Goal: Information Seeking & Learning: Learn about a topic

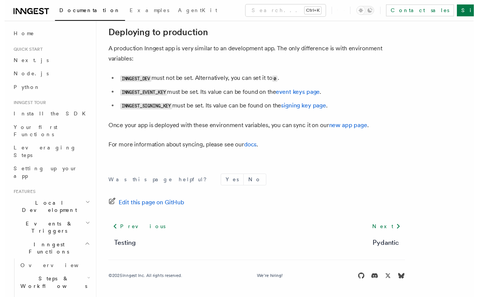
scroll to position [1114, 0]
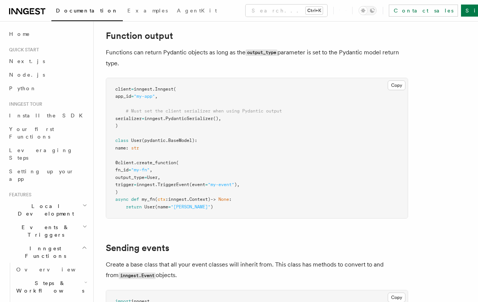
scroll to position [560, 0]
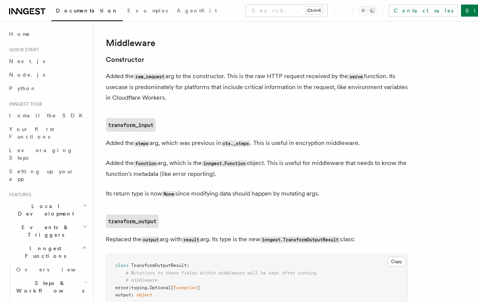
scroll to position [79, 0]
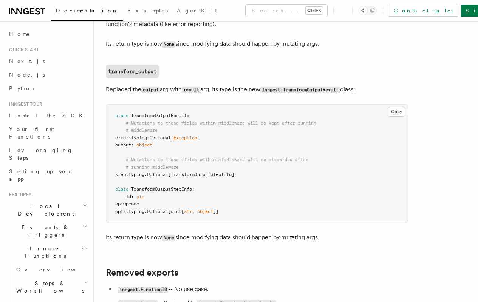
scroll to position [256, 0]
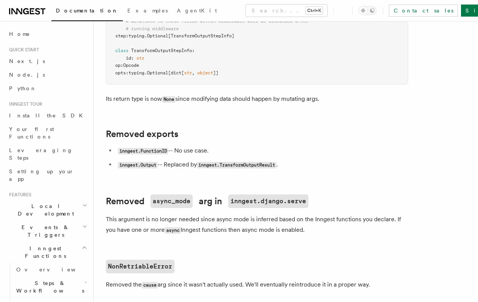
scroll to position [459, 0]
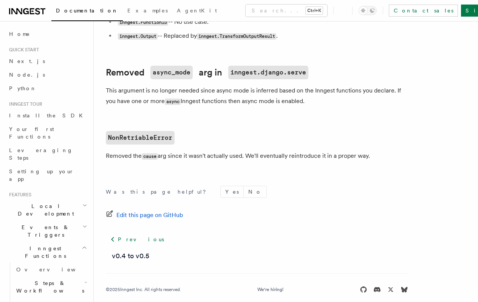
scroll to position [504, 0]
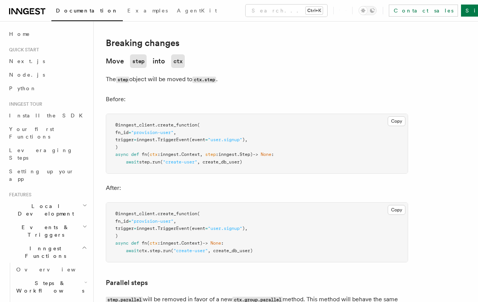
scroll to position [188, 0]
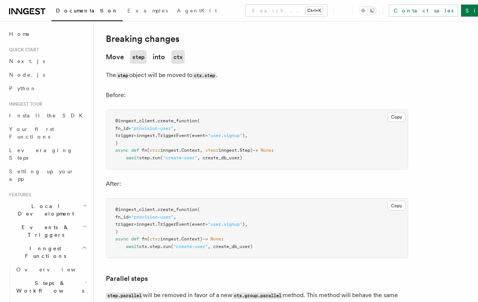
scroll to position [204, 0]
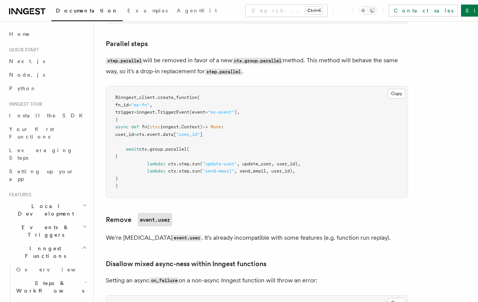
scroll to position [428, 0]
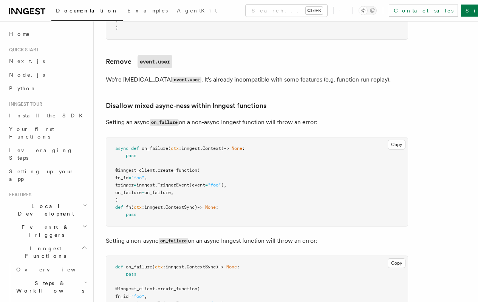
scroll to position [602, 0]
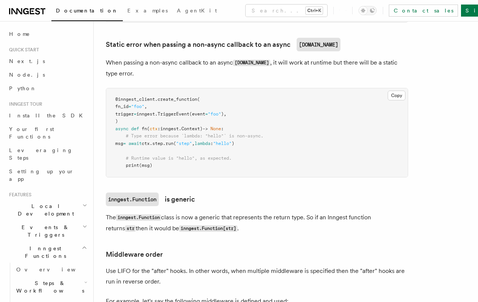
scroll to position [908, 0]
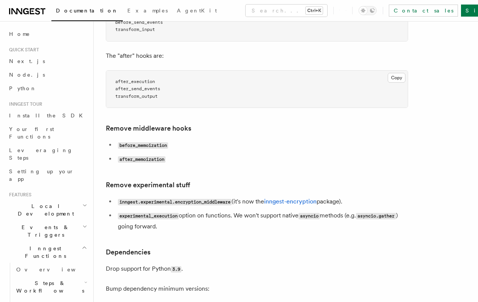
scroll to position [1545, 0]
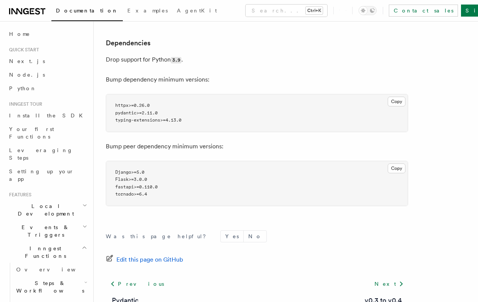
scroll to position [1669, 0]
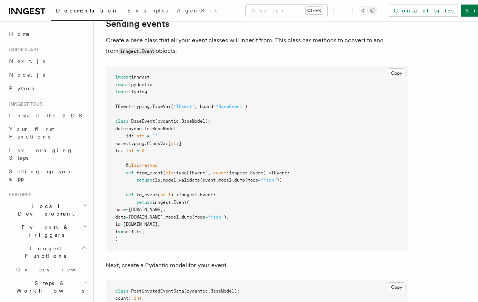
scroll to position [773, 0]
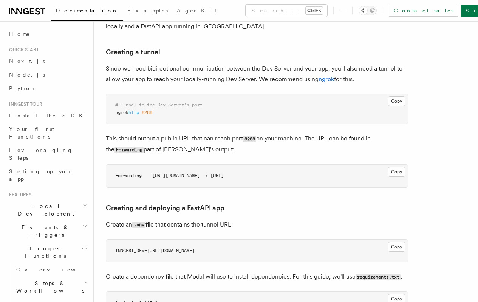
scroll to position [132, 0]
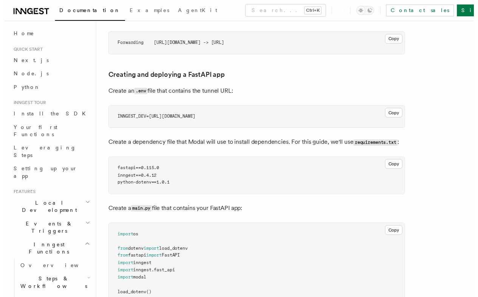
scroll to position [287, 0]
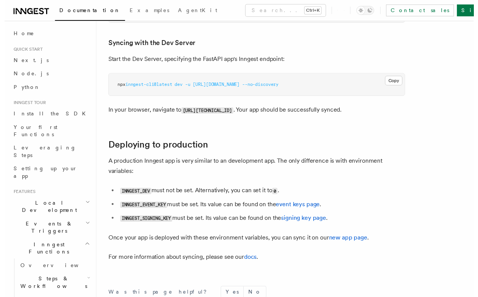
scroll to position [1004, 0]
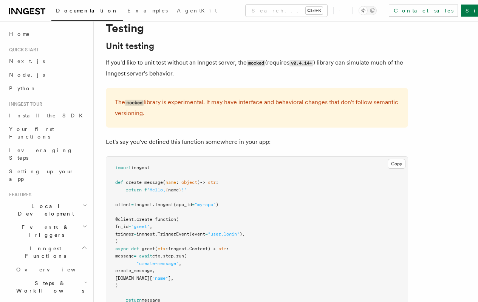
scroll to position [33, 0]
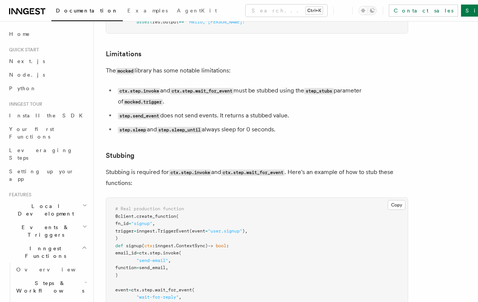
scroll to position [520, 0]
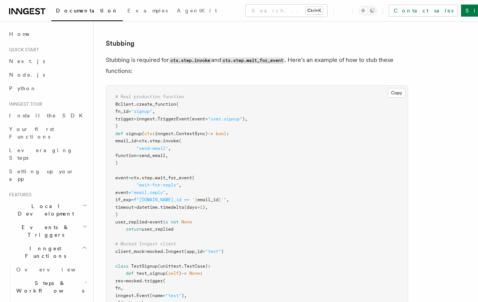
scroll to position [621, 0]
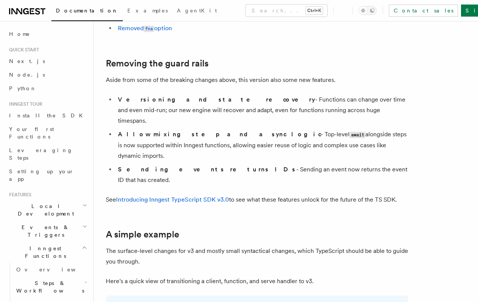
scroll to position [285, 0]
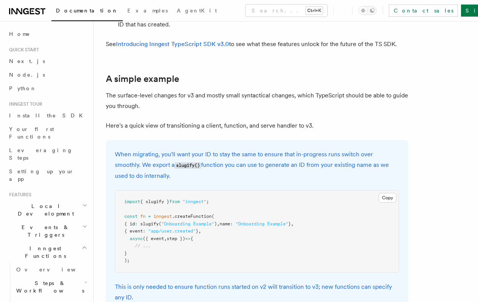
scroll to position [435, 0]
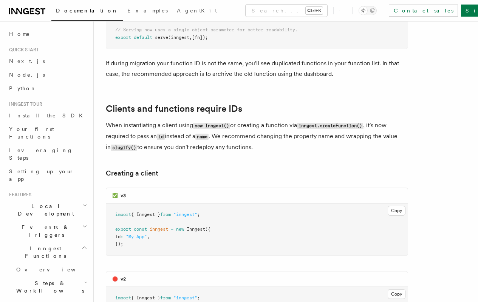
scroll to position [1456, 0]
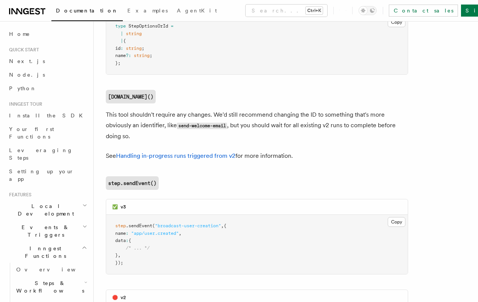
scroll to position [2139, 0]
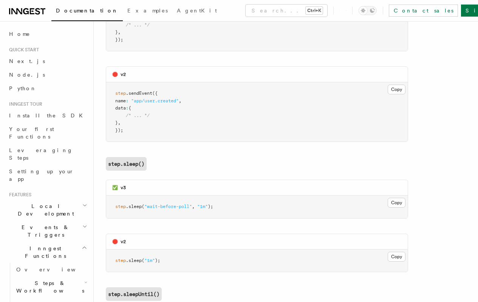
scroll to position [2396, 0]
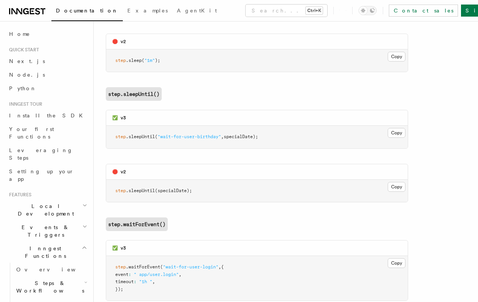
scroll to position [2556, 0]
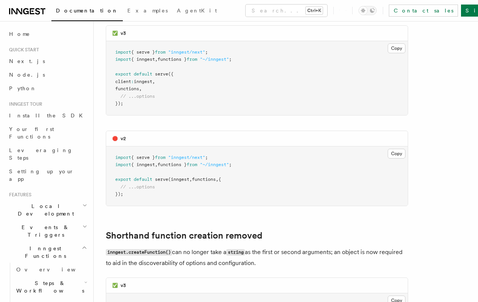
scroll to position [3062, 0]
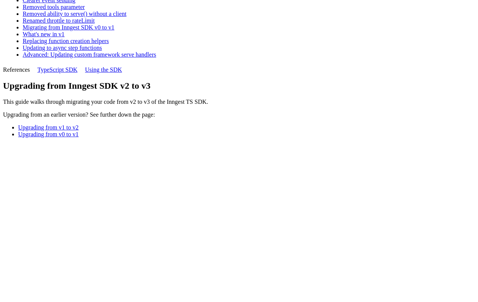
scroll to position [3157, 0]
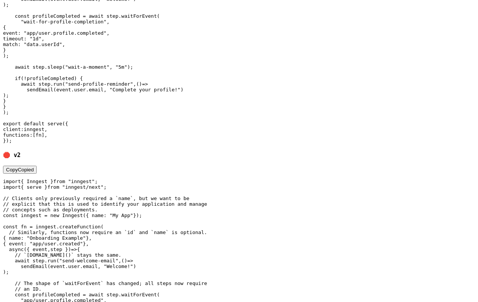
scroll to position [3725, 0]
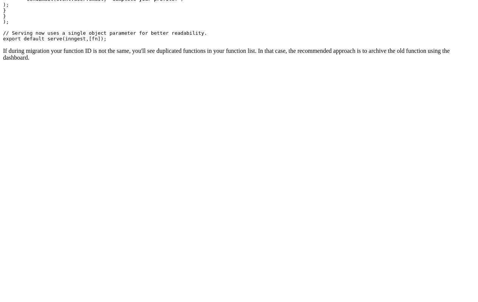
scroll to position [4103, 0]
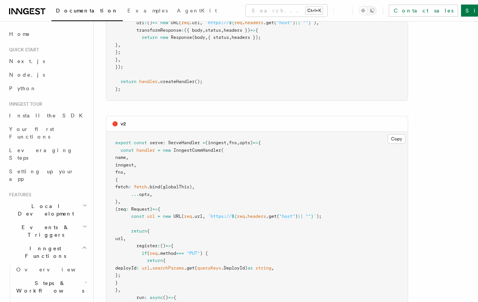
scroll to position [4386, 0]
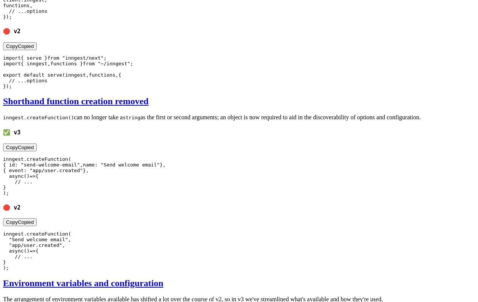
scroll to position [5311, 0]
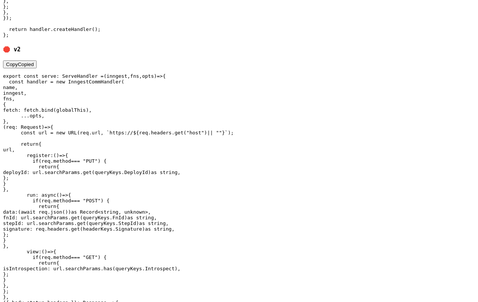
scroll to position [5996, 0]
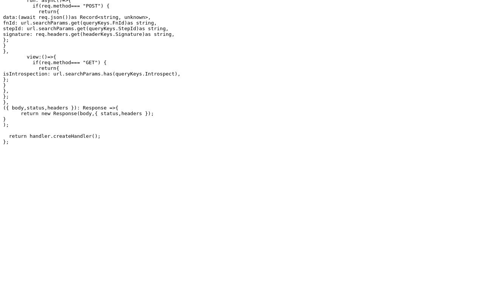
scroll to position [6226, 0]
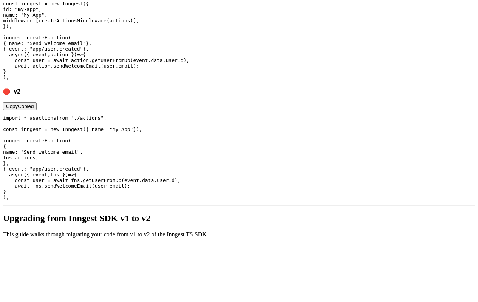
scroll to position [6500, 0]
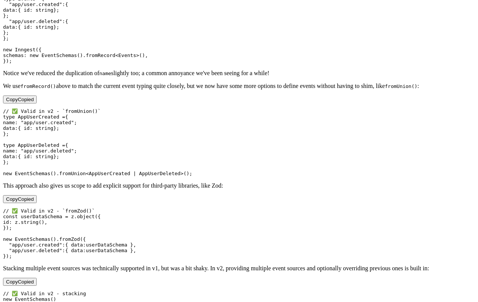
scroll to position [7080, 0]
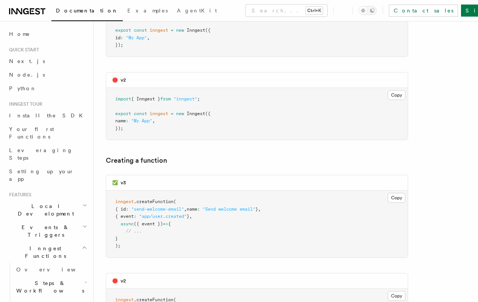
scroll to position [1661, 0]
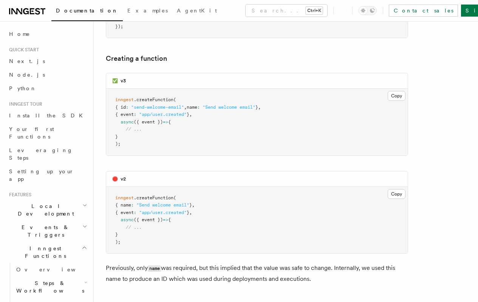
scroll to position [1747, 0]
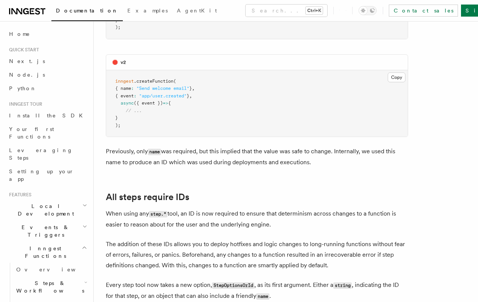
scroll to position [1866, 0]
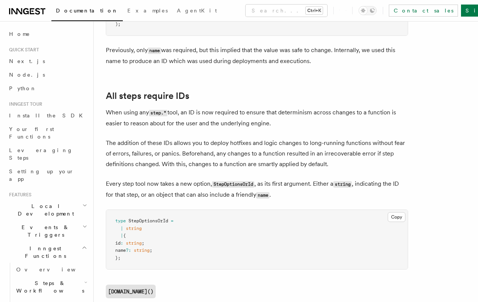
scroll to position [1943, 0]
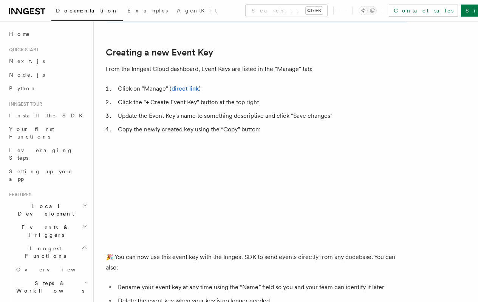
scroll to position [335, 0]
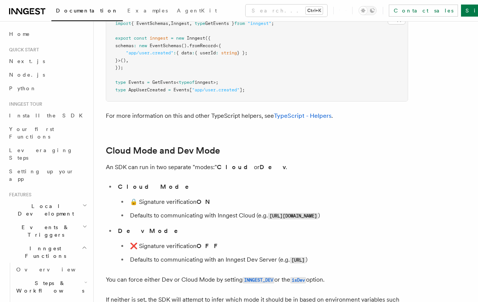
scroll to position [1252, 0]
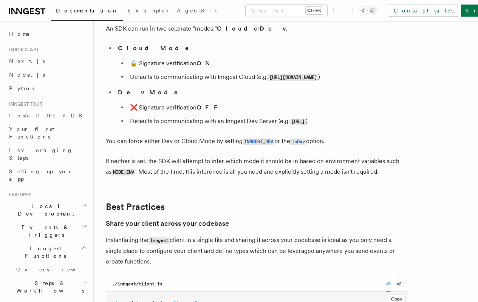
scroll to position [1458, 0]
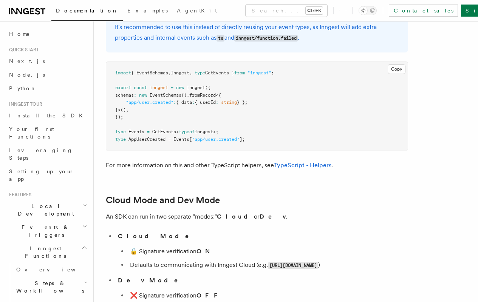
scroll to position [1475, 0]
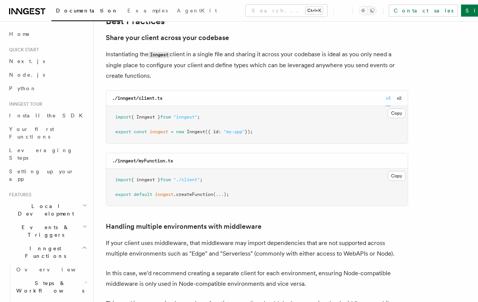
scroll to position [1664, 0]
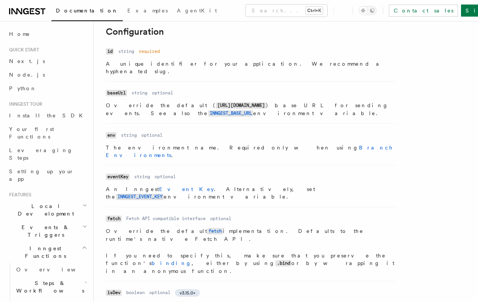
scroll to position [181, 0]
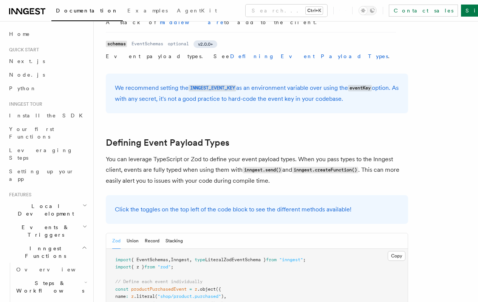
scroll to position [633, 0]
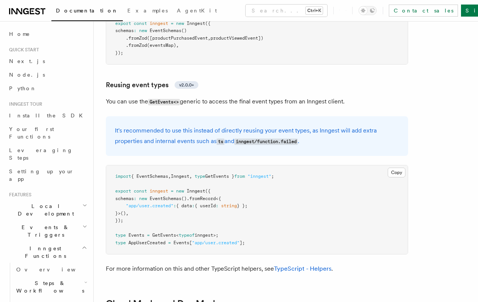
scroll to position [1033, 0]
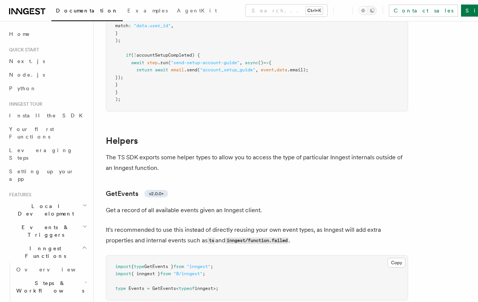
scroll to position [1388, 0]
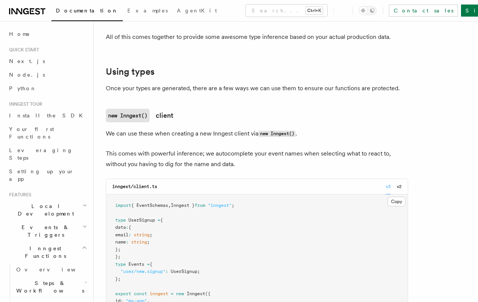
scroll to position [169, 0]
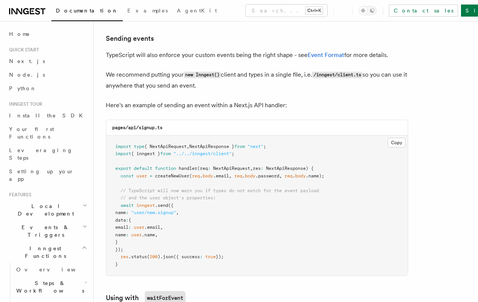
scroll to position [571, 0]
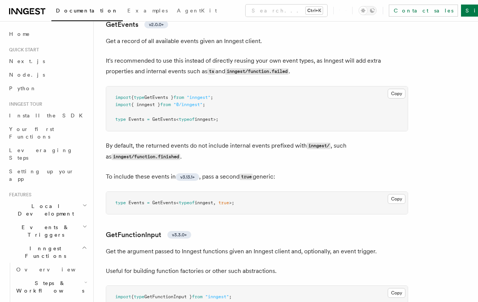
scroll to position [1441, 0]
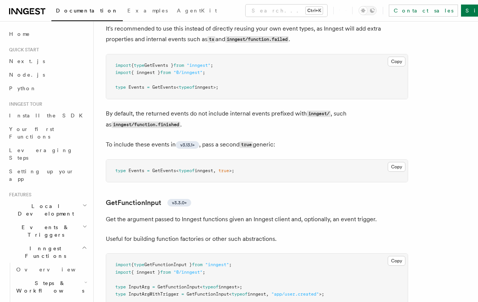
scroll to position [1652, 0]
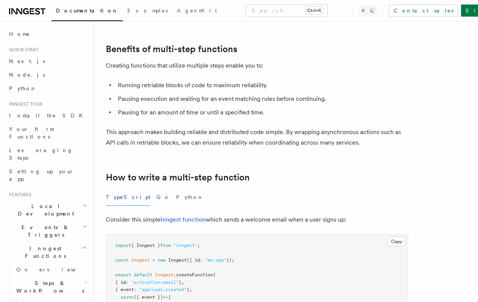
scroll to position [119, 0]
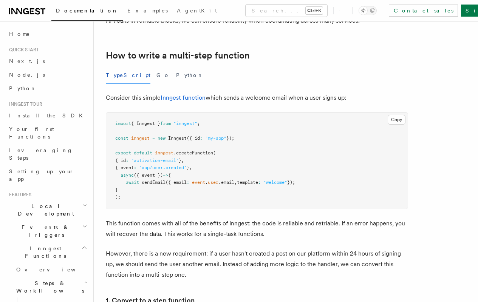
scroll to position [248, 0]
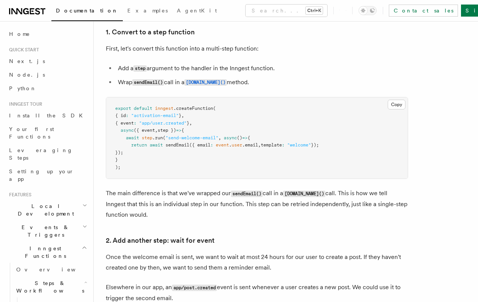
scroll to position [493, 0]
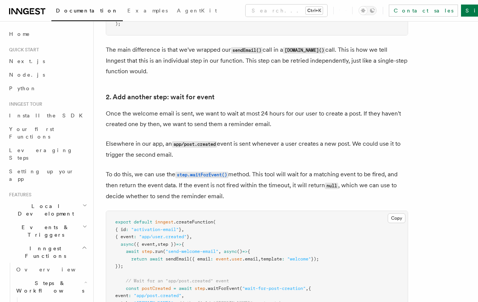
scroll to position [702, 0]
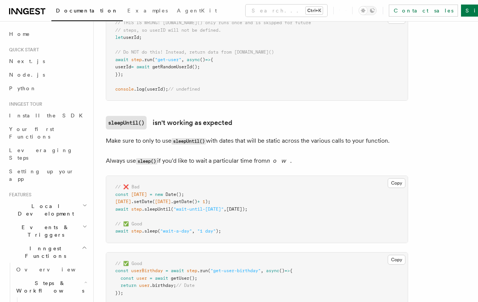
scroll to position [2207, 0]
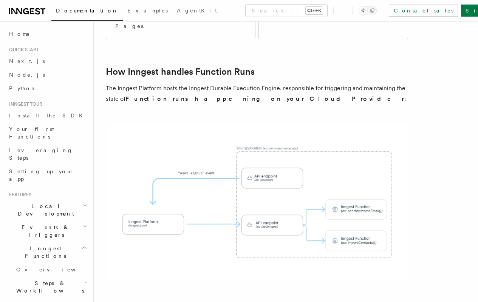
scroll to position [197, 0]
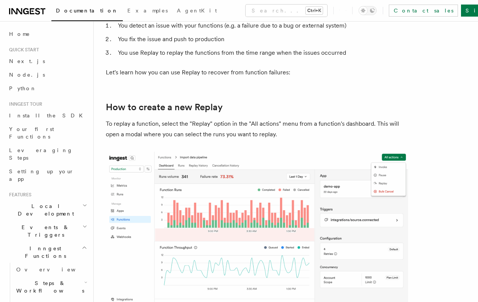
scroll to position [268, 0]
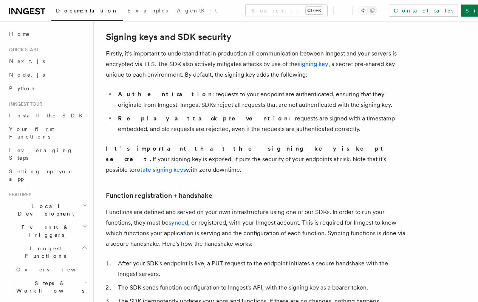
scroll to position [213, 0]
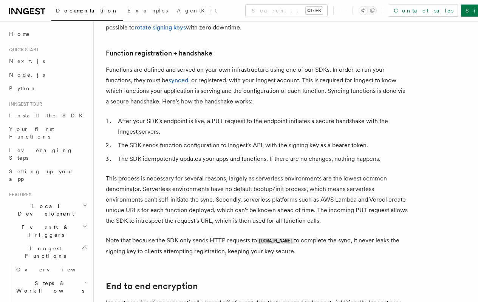
scroll to position [361, 0]
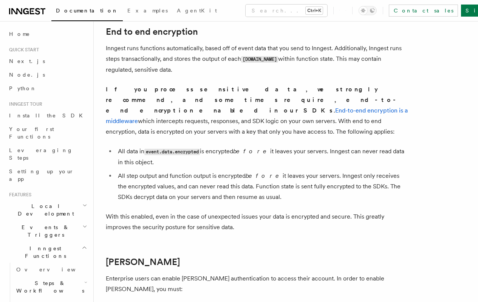
scroll to position [605, 0]
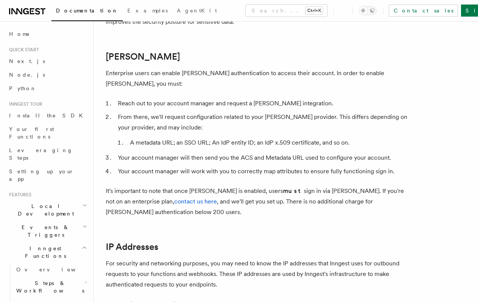
scroll to position [825, 0]
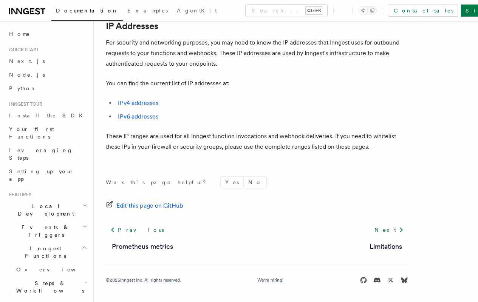
scroll to position [1037, 0]
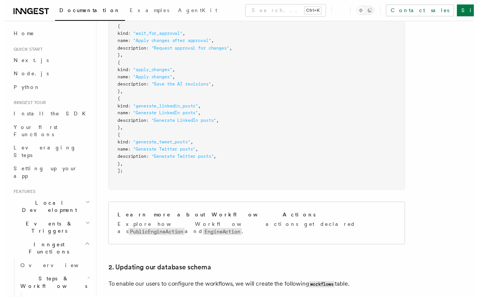
scroll to position [1117, 0]
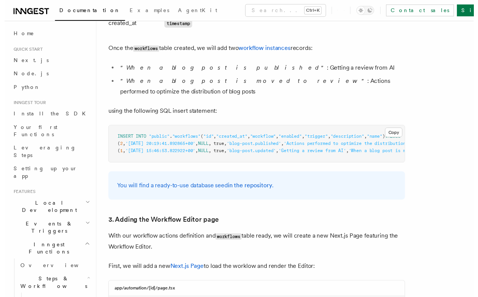
scroll to position [1525, 0]
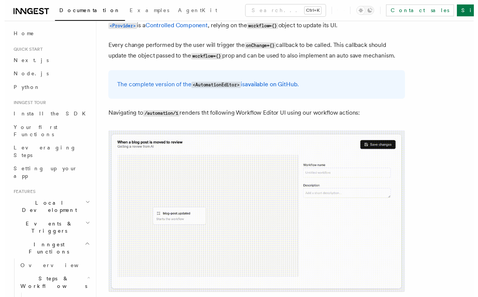
scroll to position [2321, 0]
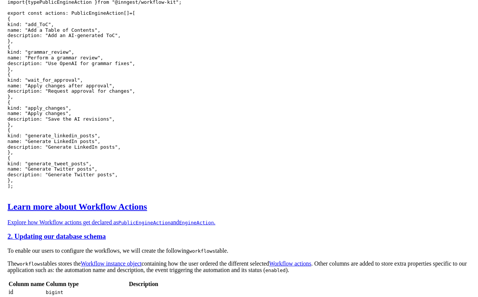
scroll to position [3244, 0]
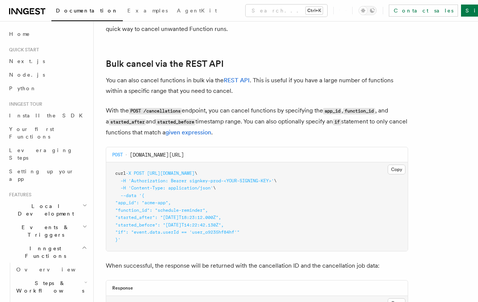
scroll to position [141, 0]
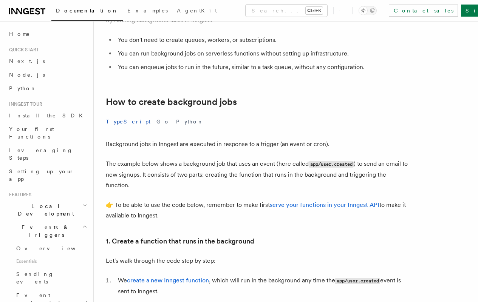
scroll to position [135, 0]
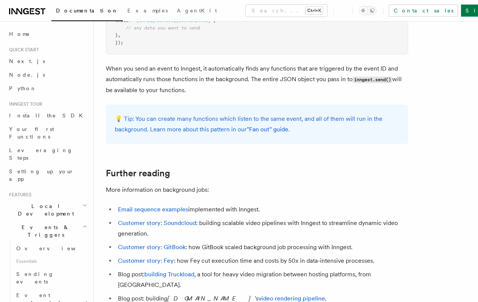
scroll to position [729, 0]
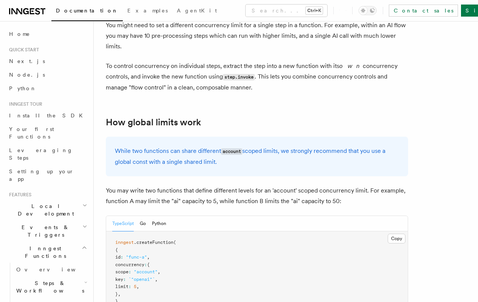
scroll to position [1979, 0]
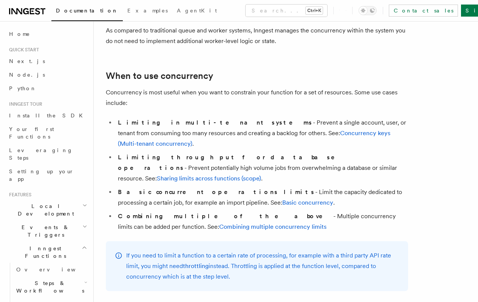
scroll to position [160, 0]
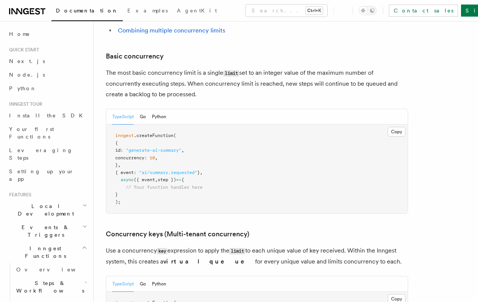
scroll to position [498, 0]
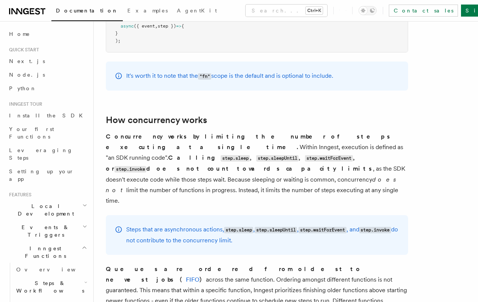
scroll to position [1585, 0]
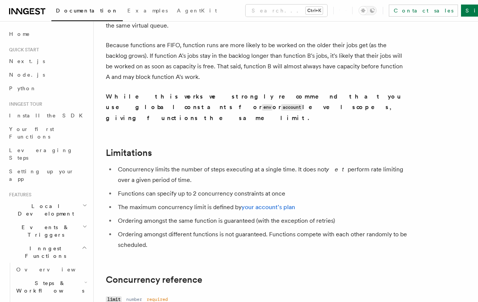
scroll to position [2466, 0]
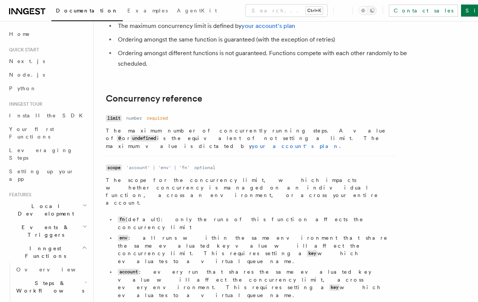
scroll to position [2593, 0]
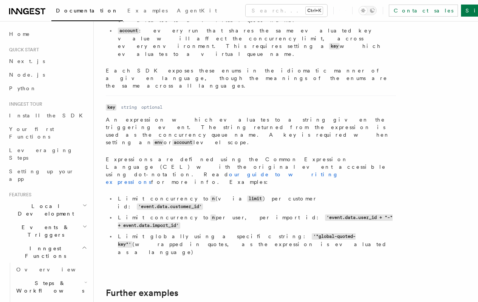
scroll to position [2907, 0]
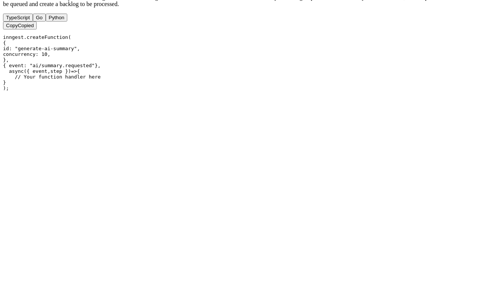
scroll to position [3111, 0]
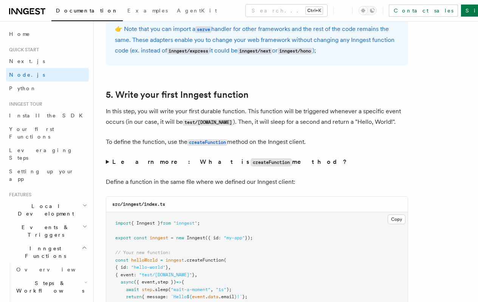
scroll to position [1417, 0]
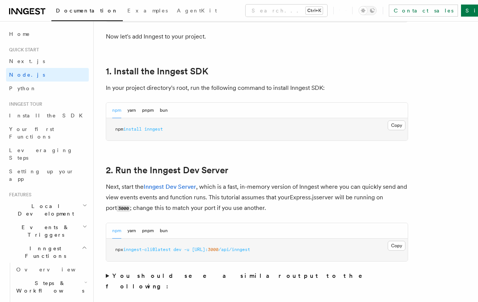
scroll to position [496, 0]
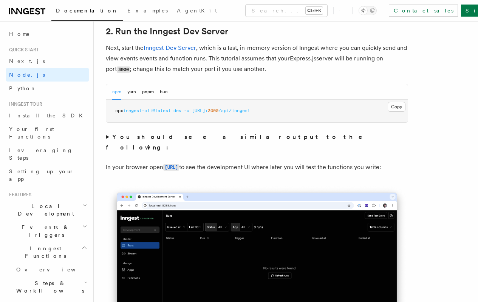
scroll to position [595, 0]
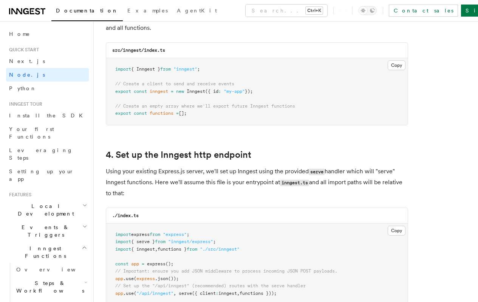
scroll to position [1137, 0]
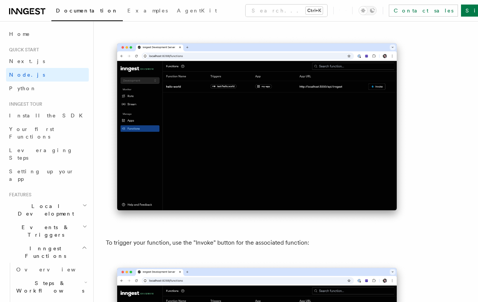
scroll to position [3736, 0]
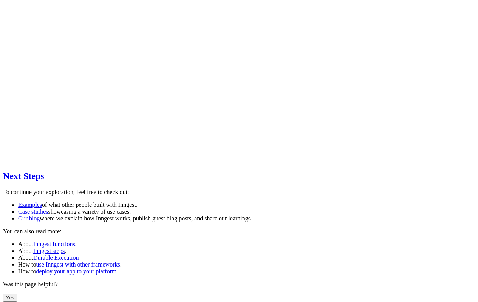
scroll to position [4577, 0]
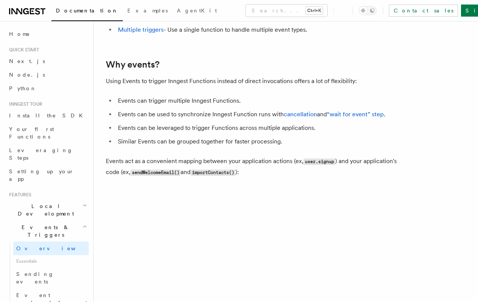
scroll to position [256, 0]
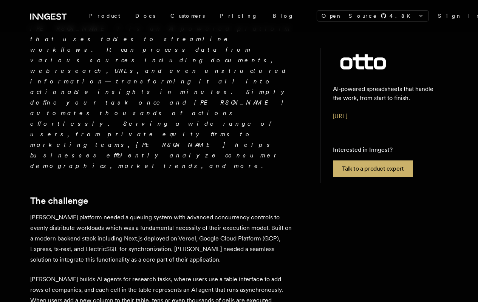
scroll to position [297, 0]
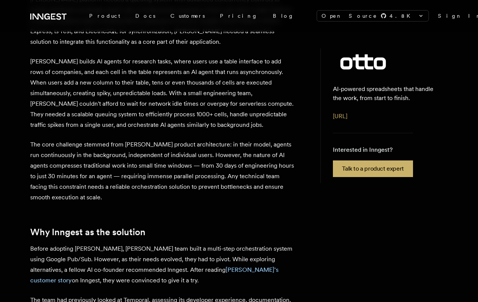
scroll to position [546, 0]
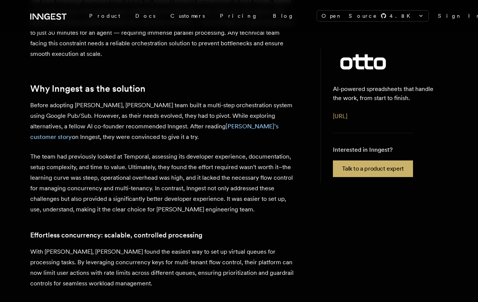
scroll to position [693, 0]
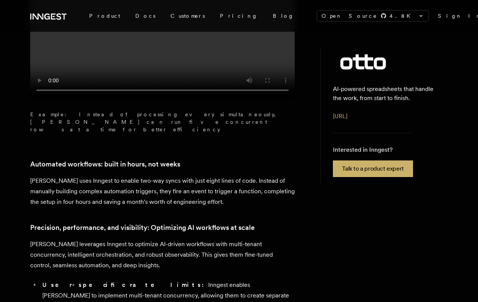
scroll to position [966, 0]
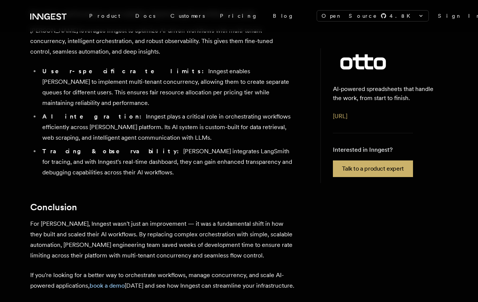
scroll to position [1213, 0]
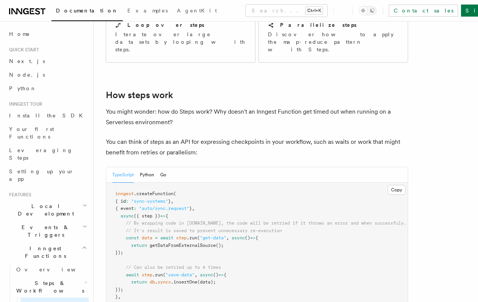
scroll to position [265, 0]
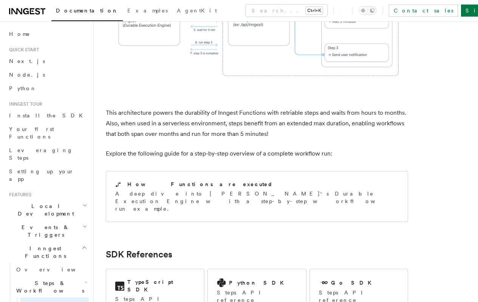
scroll to position [803, 0]
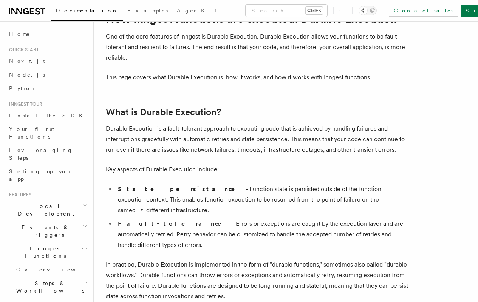
scroll to position [123, 0]
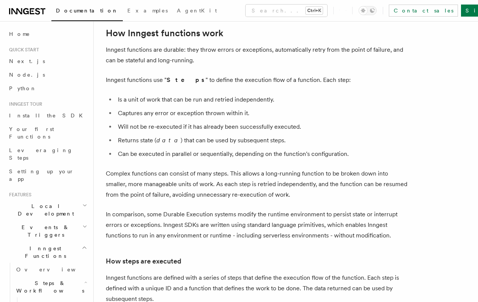
scroll to position [352, 0]
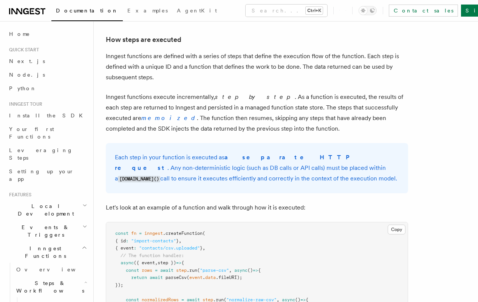
scroll to position [591, 0]
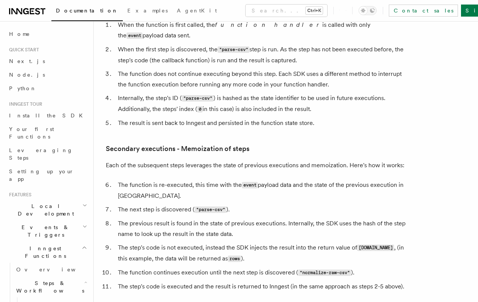
scroll to position [965, 0]
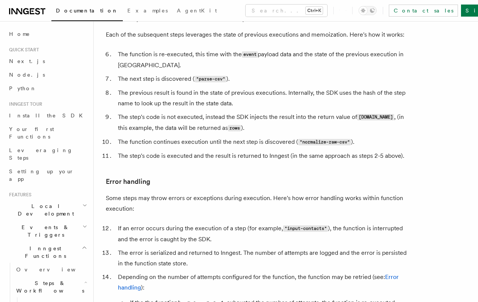
scroll to position [1106, 0]
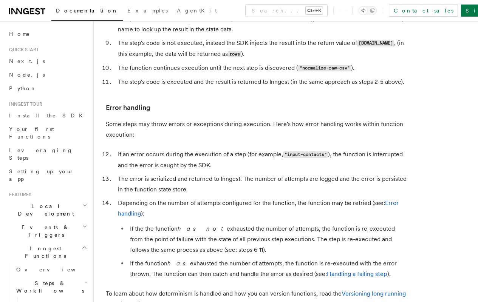
scroll to position [1290, 0]
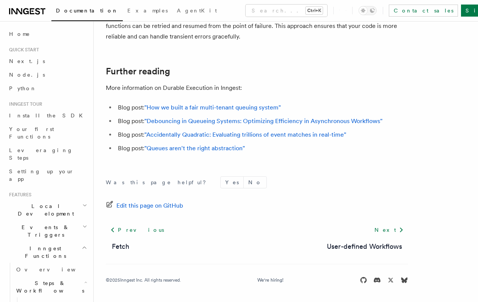
scroll to position [1597, 0]
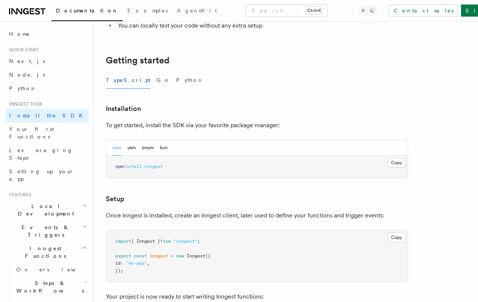
scroll to position [150, 0]
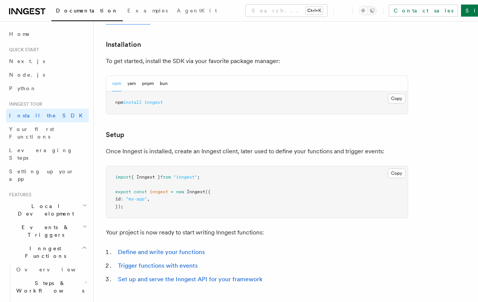
scroll to position [198, 0]
